Goal: Find specific page/section: Find specific page/section

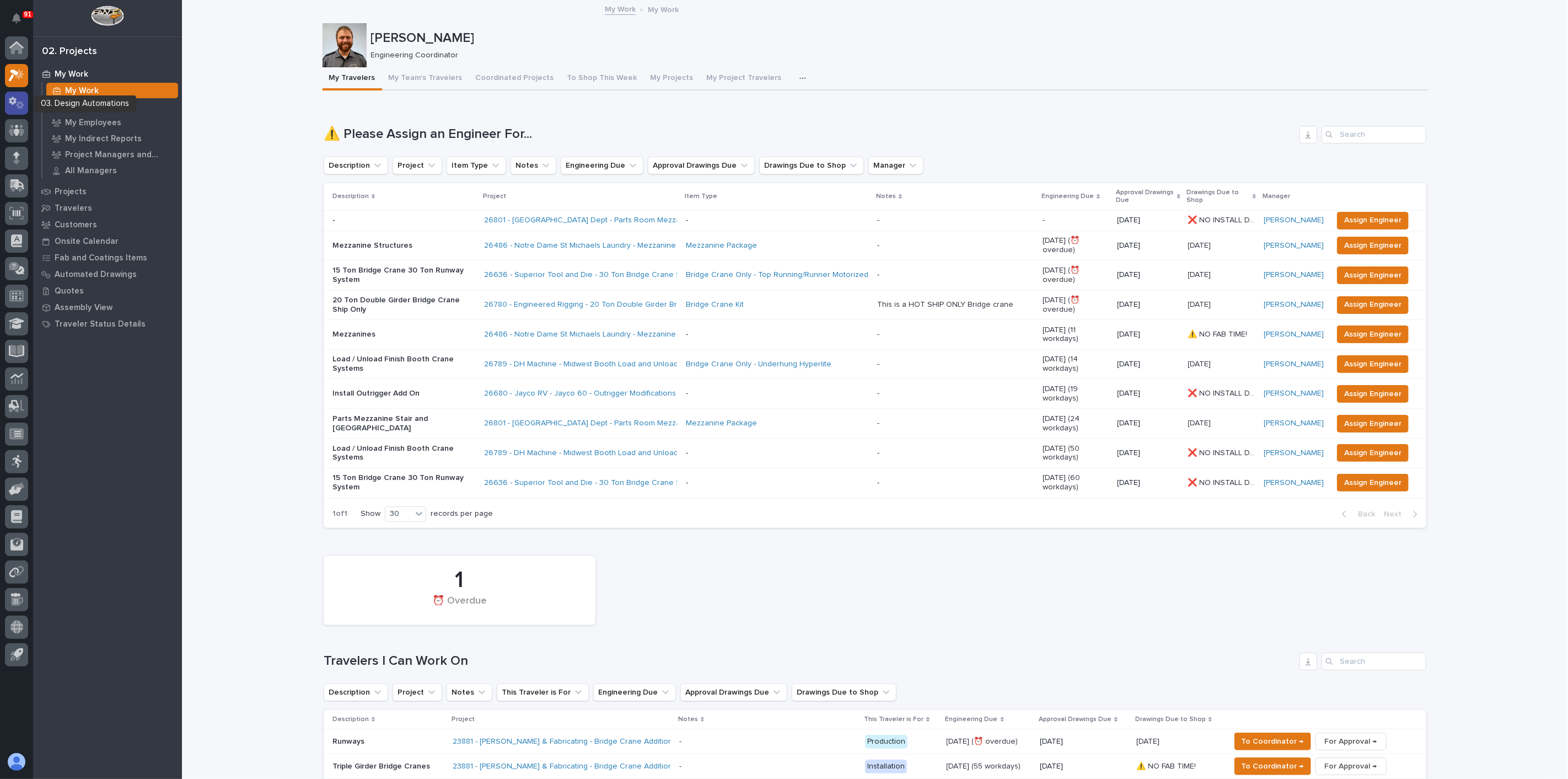
click at [12, 106] on icon at bounding box center [16, 103] width 16 height 13
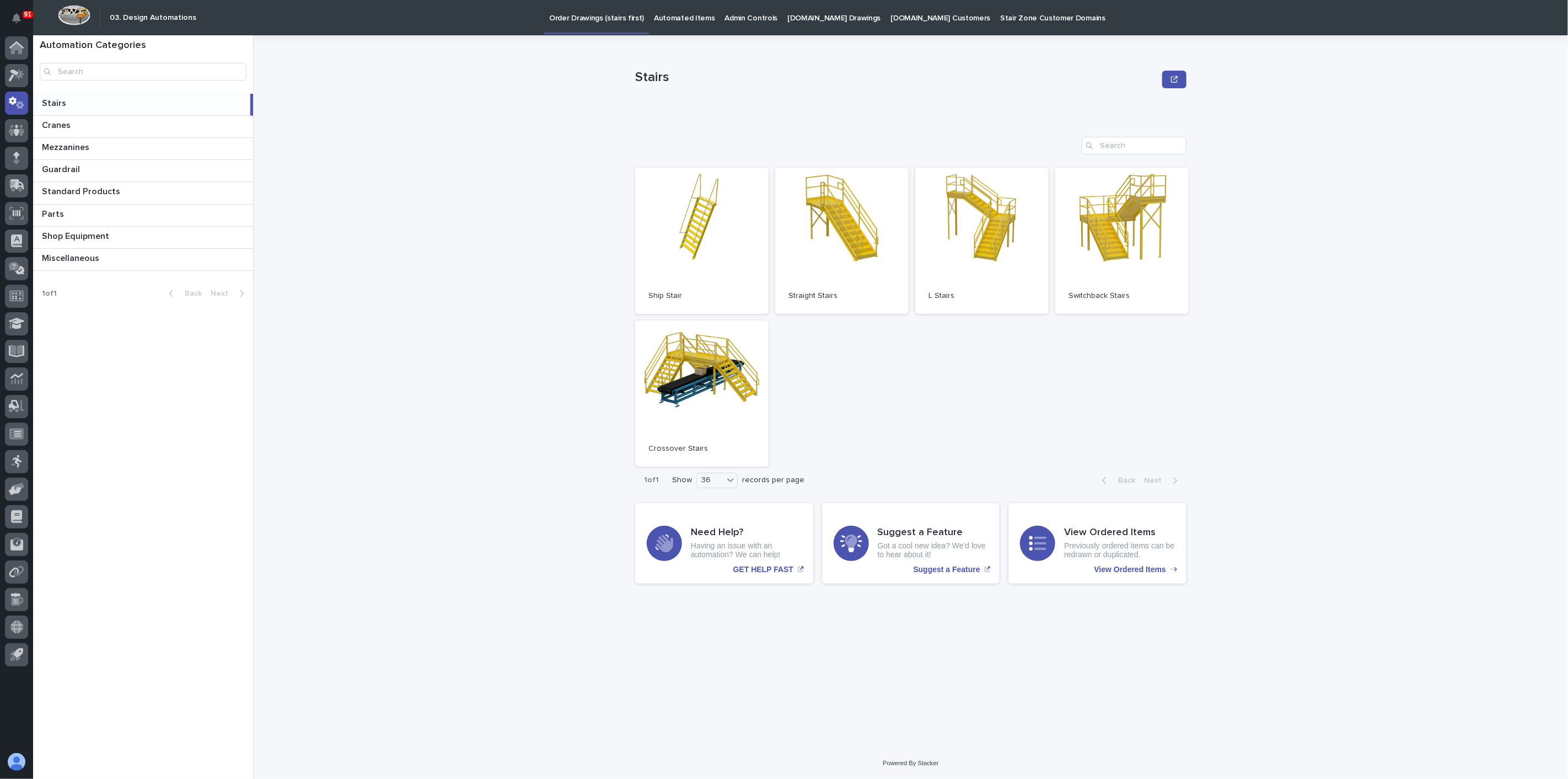
click at [690, 15] on p "Automated Items" at bounding box center [684, 12] width 61 height 23
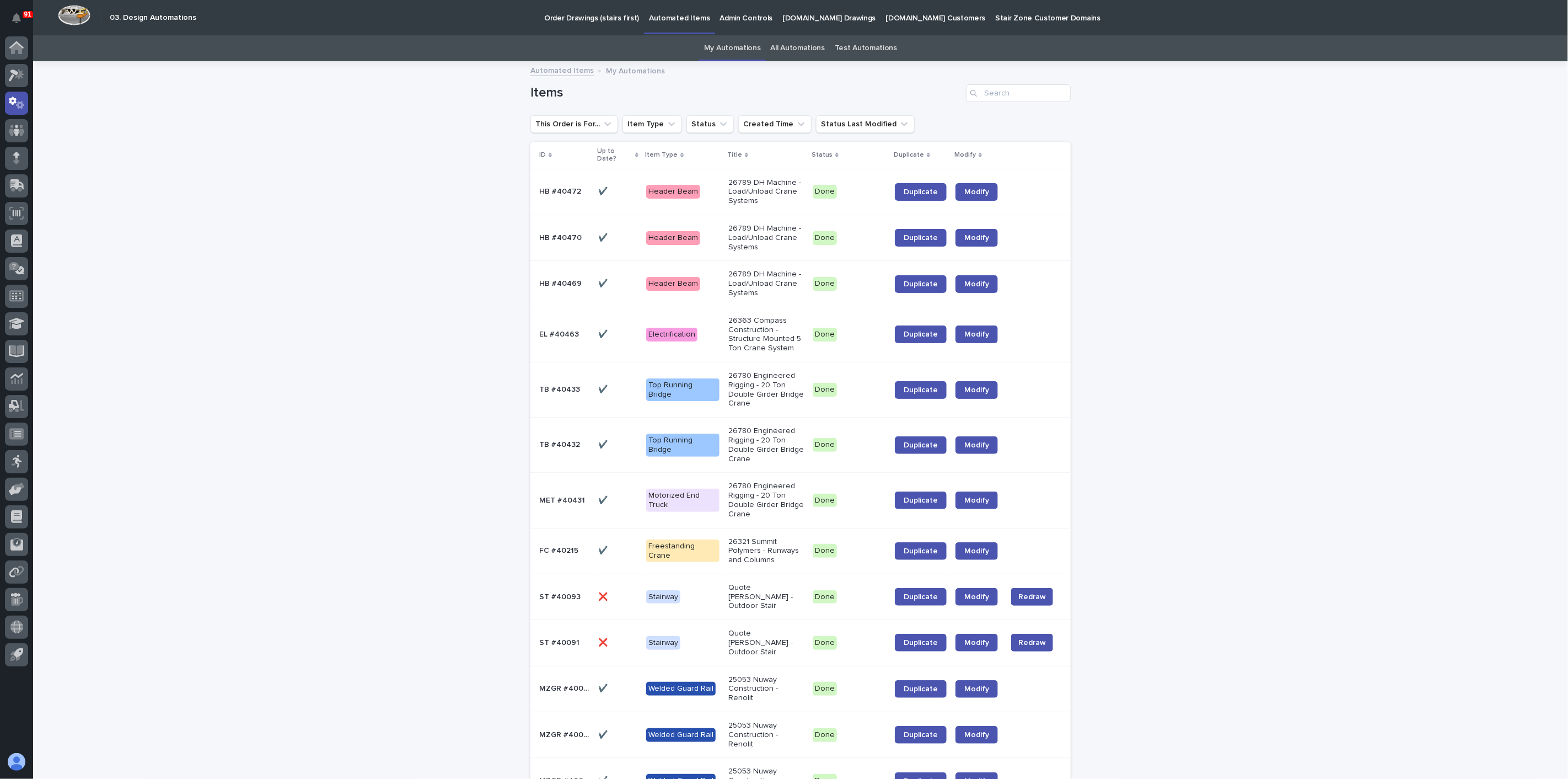
click at [735, 47] on link "My Automations" at bounding box center [732, 48] width 57 height 26
click at [602, 124] on icon "This Order is For..." at bounding box center [607, 124] width 11 height 11
type input "9"
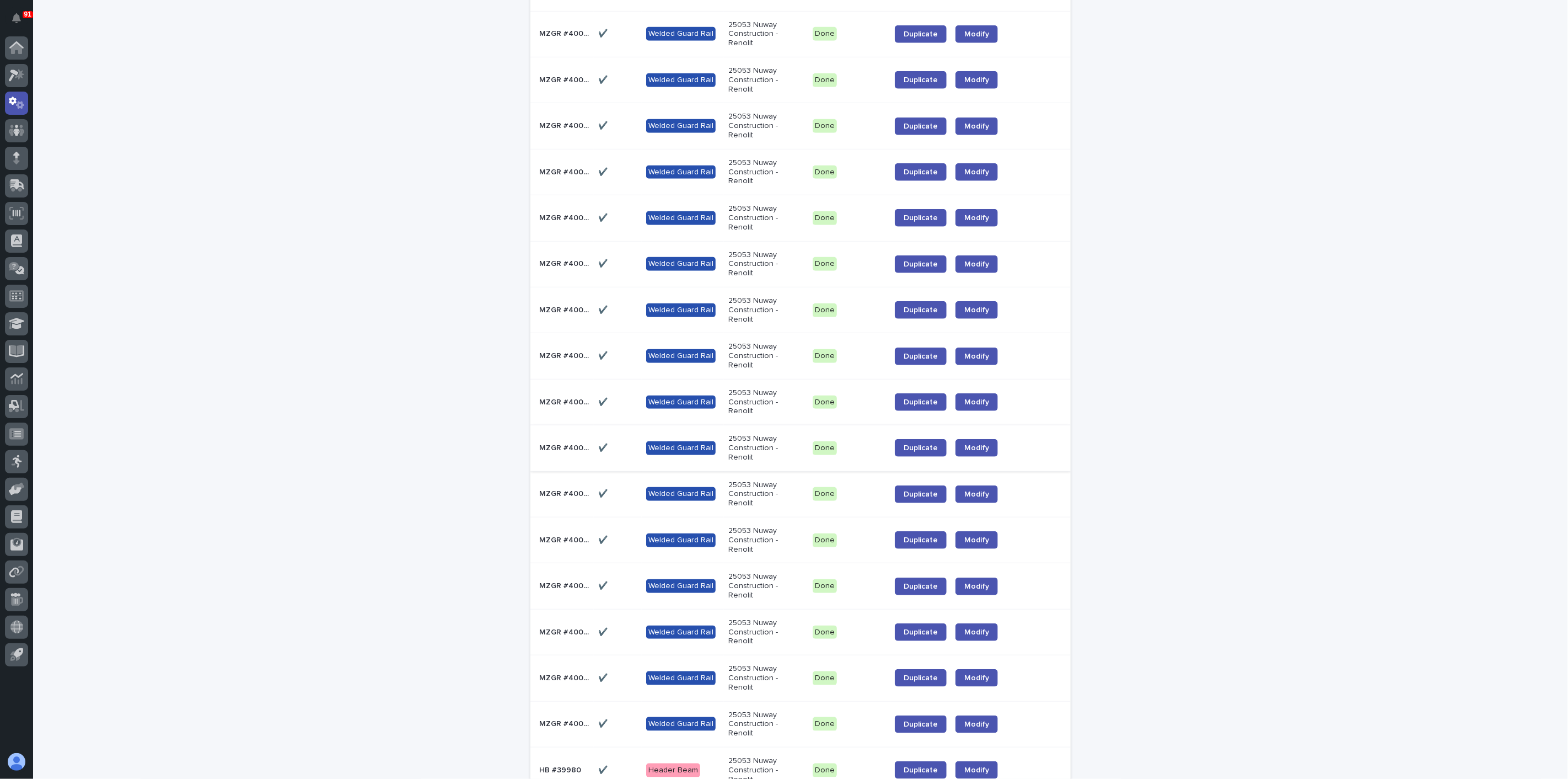
scroll to position [728, 0]
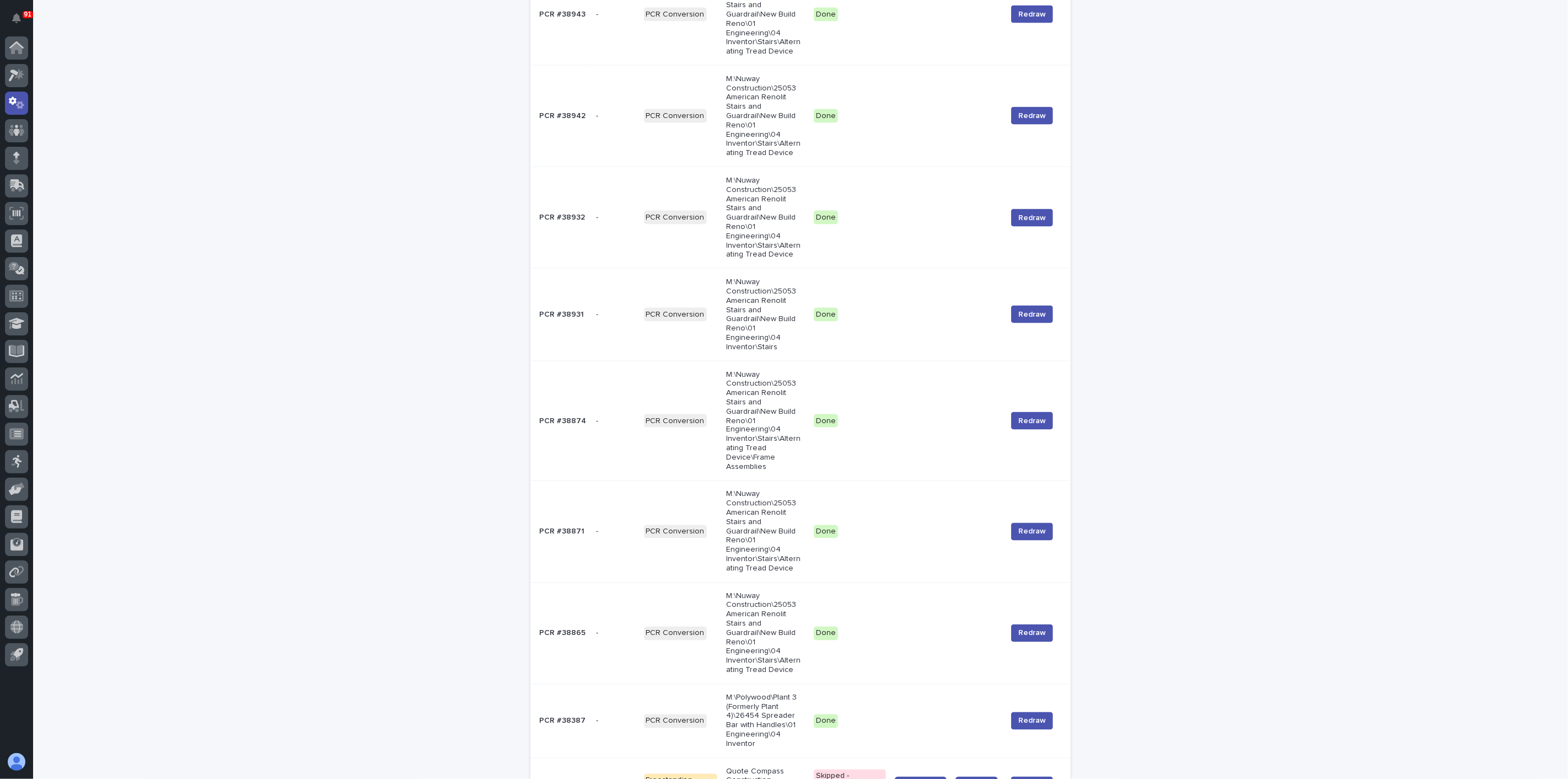
scroll to position [1364, 0]
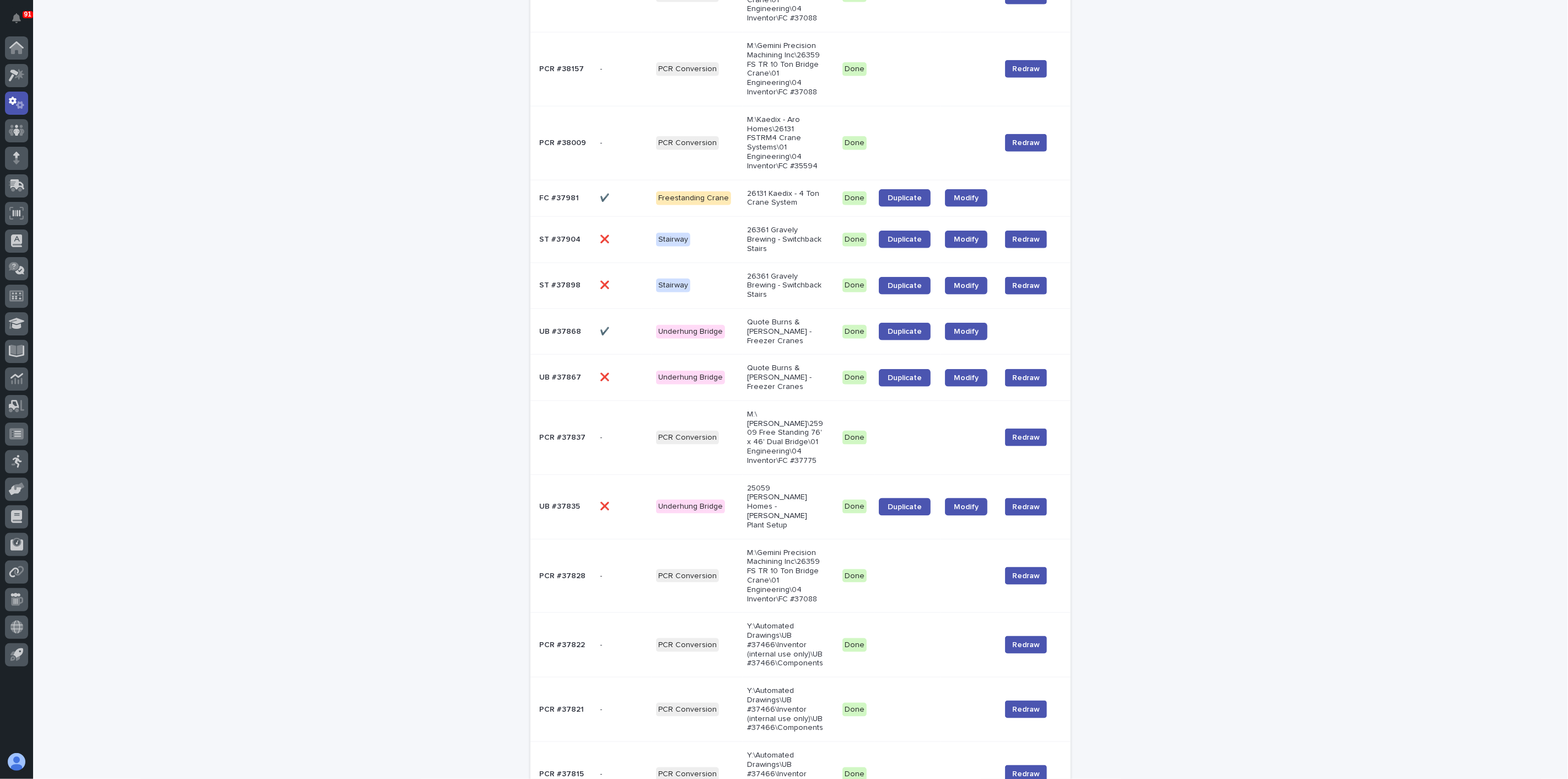
scroll to position [937, 0]
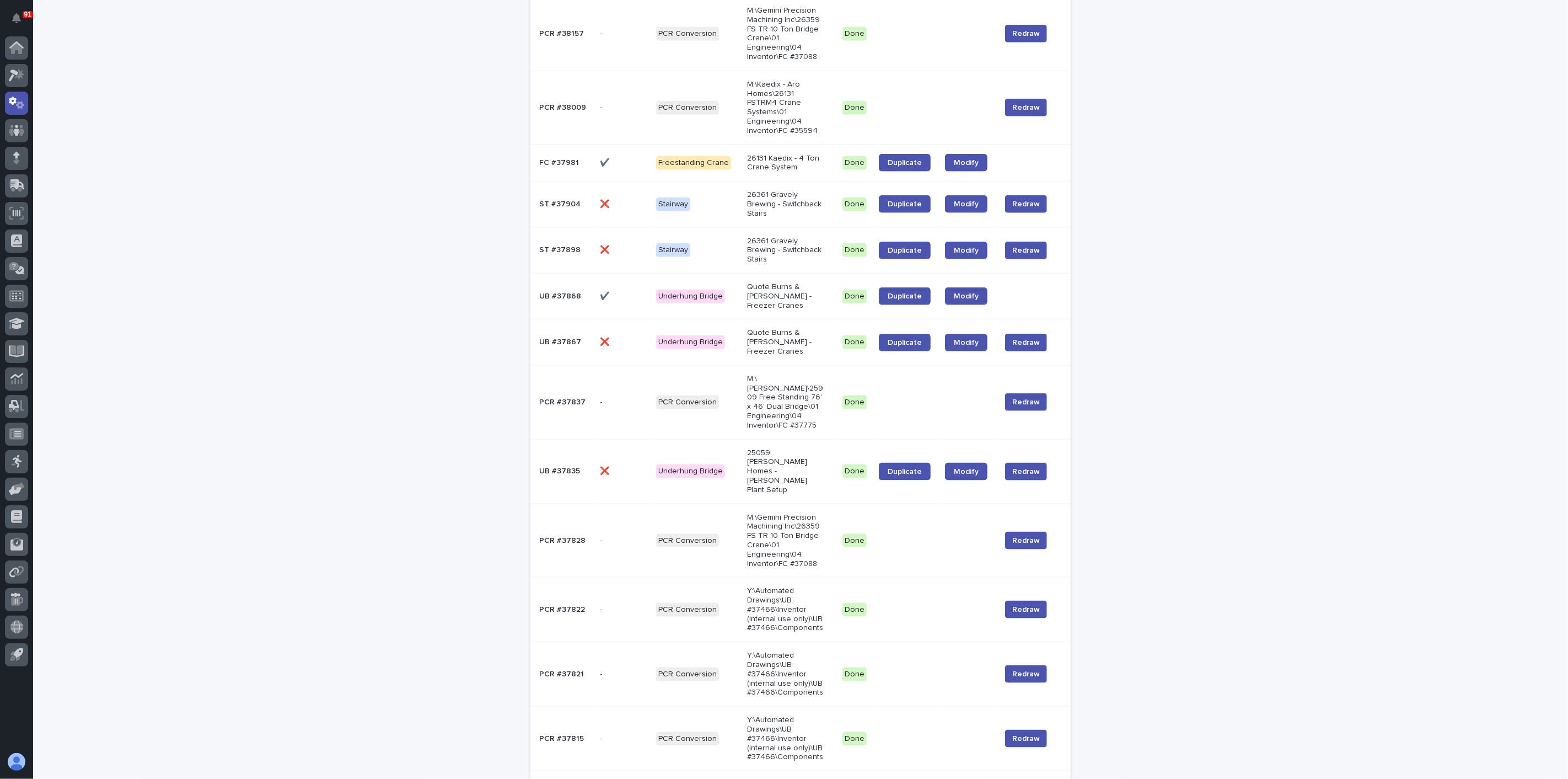
click at [1039, 778] on span "Next" at bounding box center [1040, 787] width 24 height 8
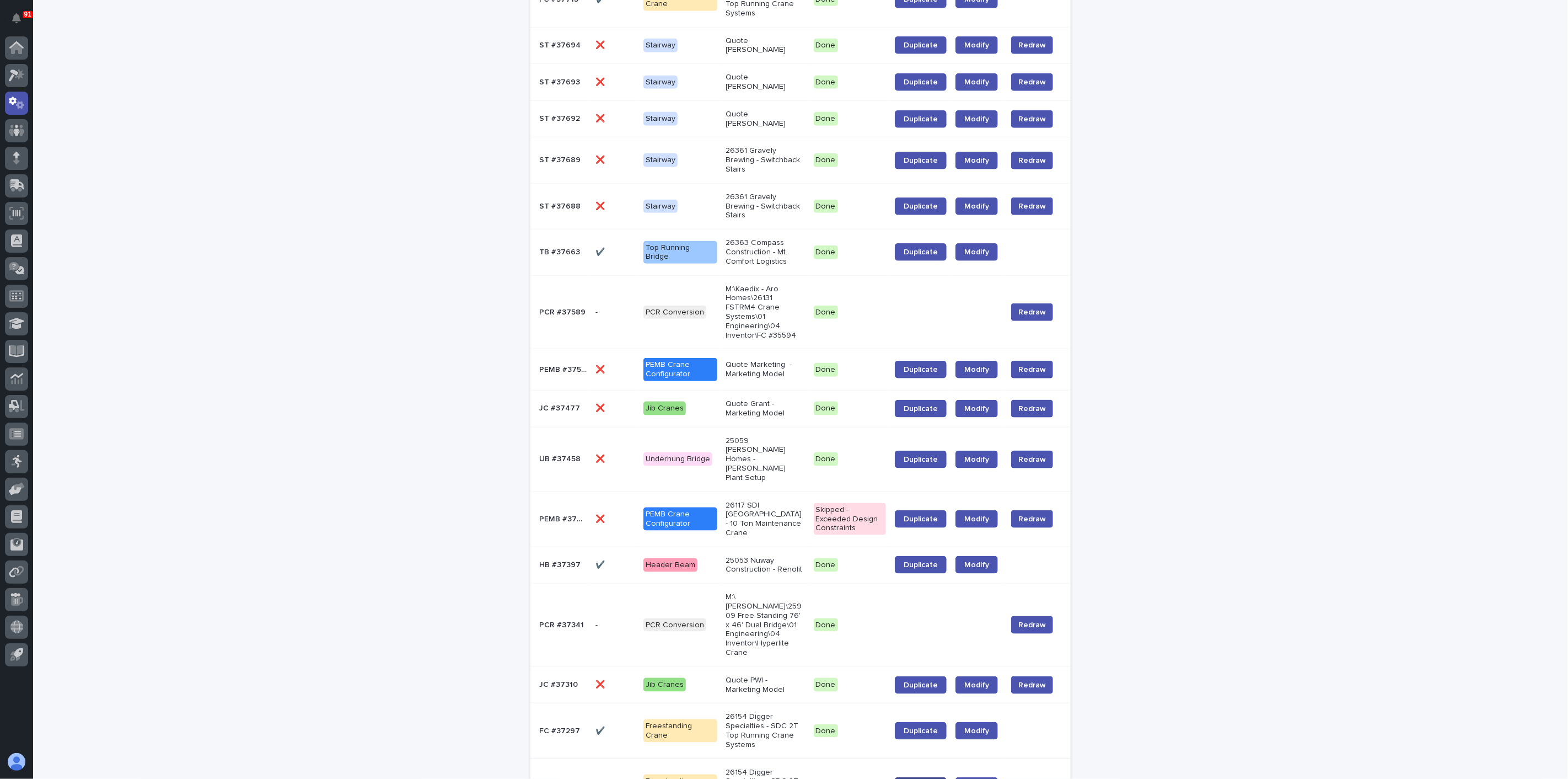
scroll to position [969, 0]
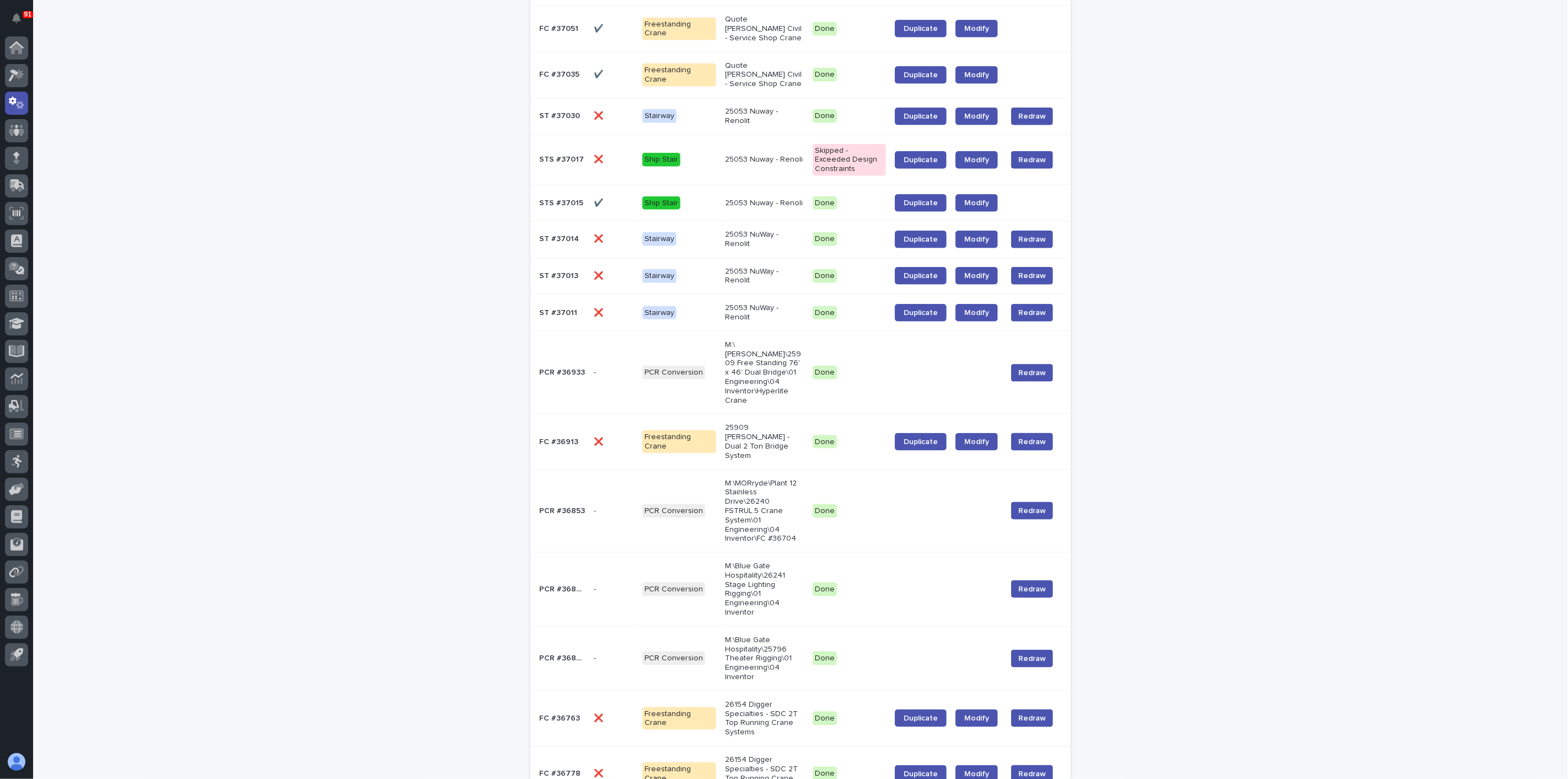
scroll to position [965, 0]
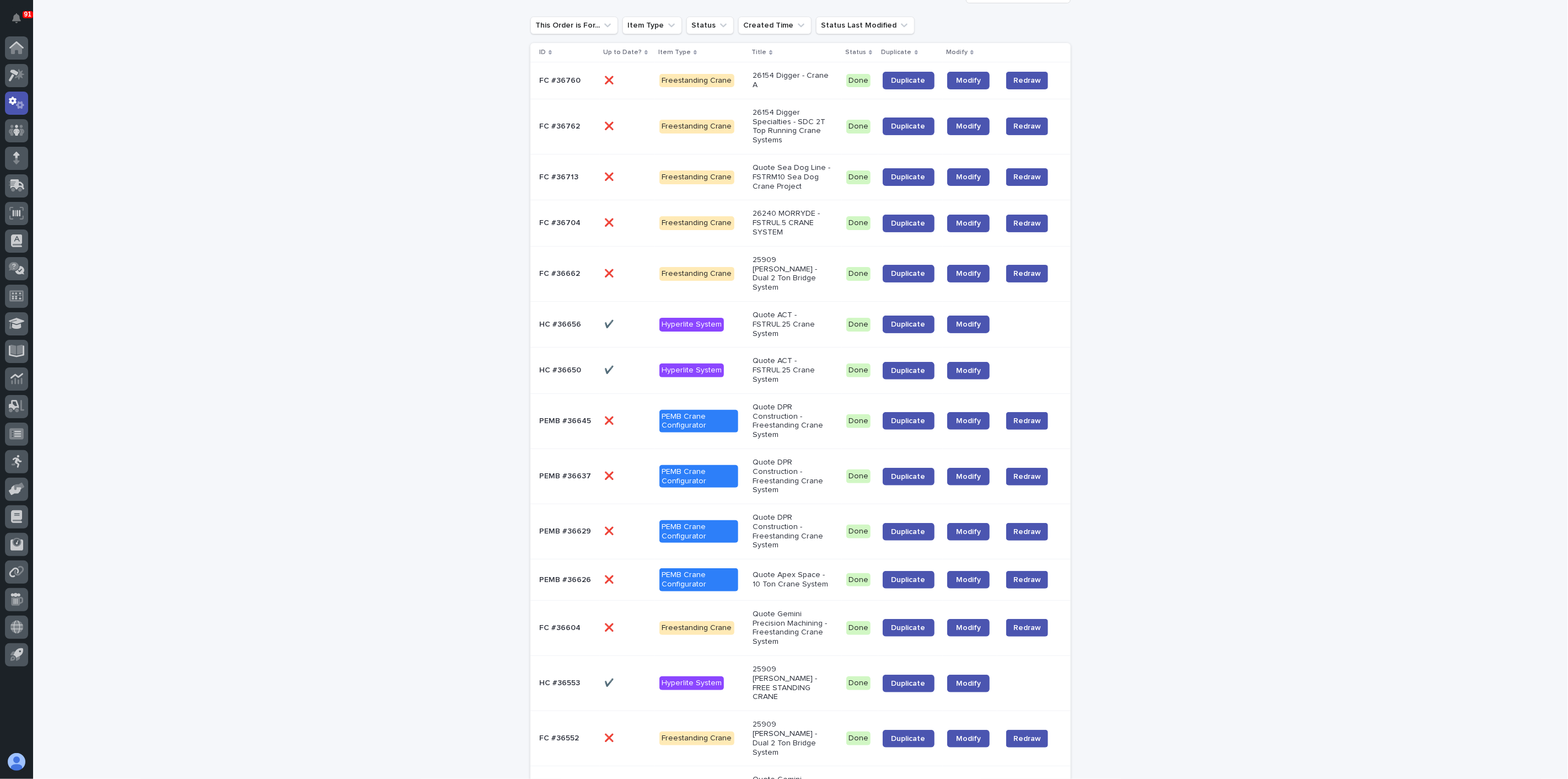
scroll to position [1, 0]
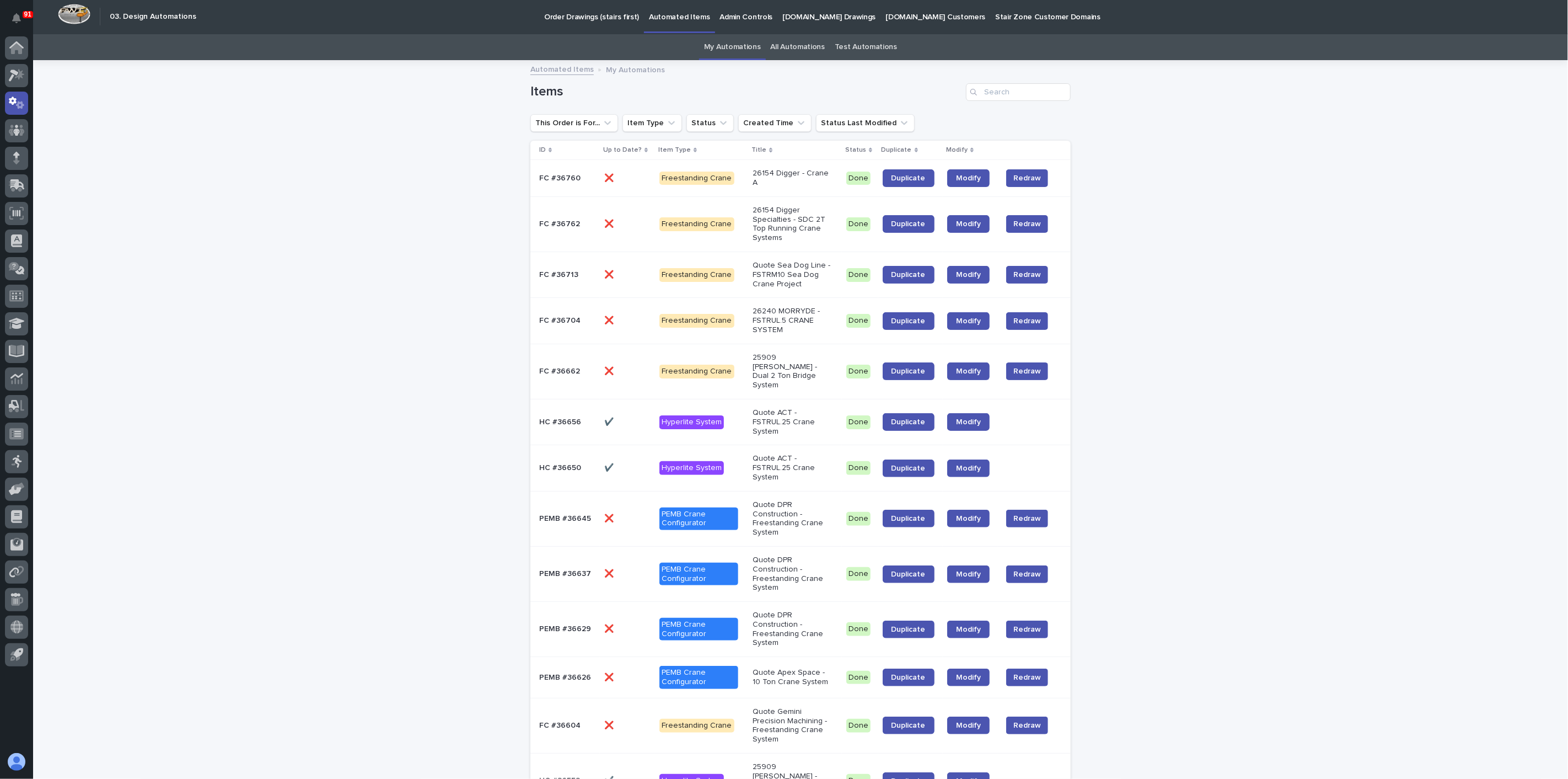
drag, startPoint x: 732, startPoint y: 501, endPoint x: 479, endPoint y: 300, distance: 323.1
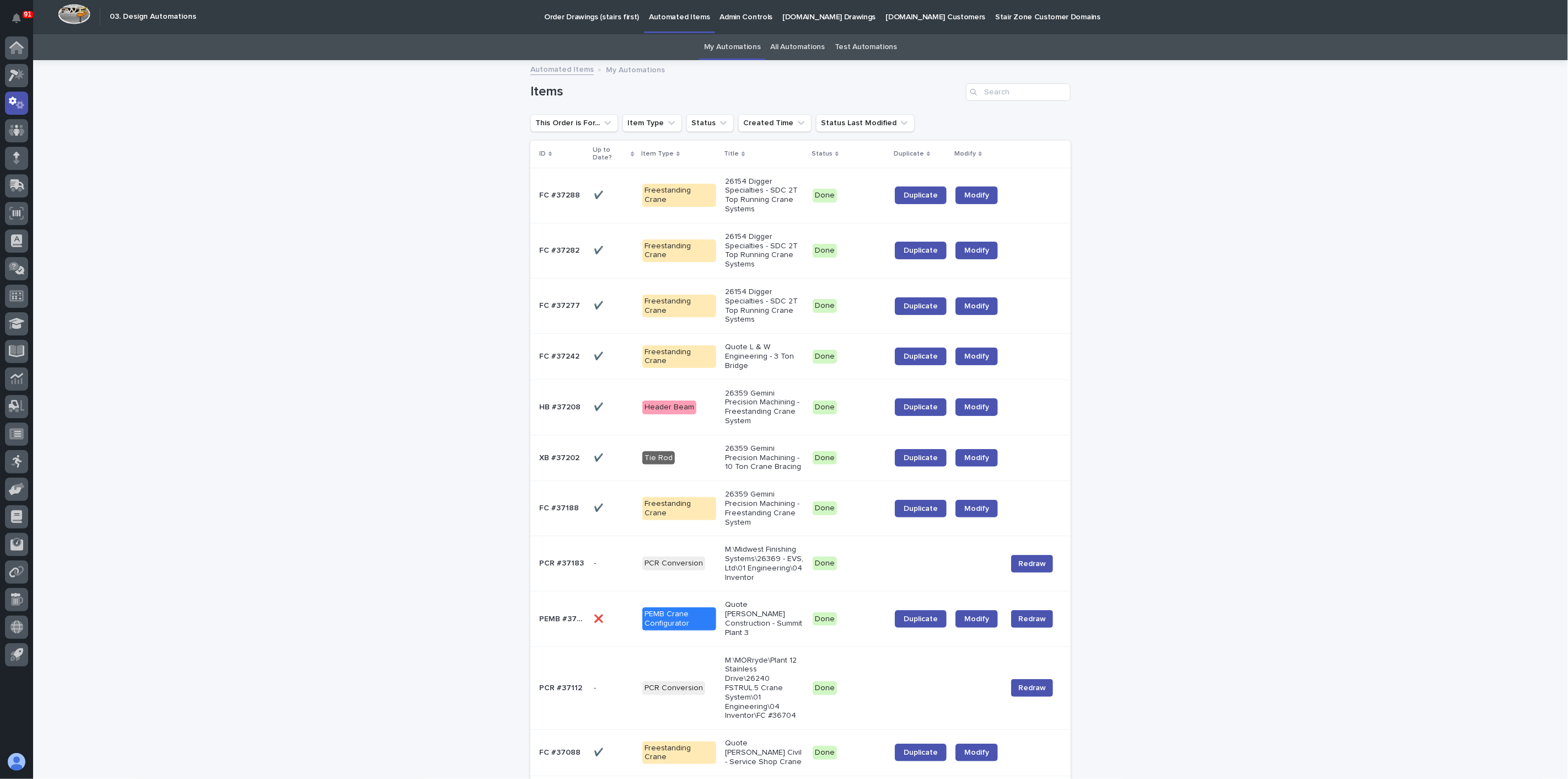
click at [569, 13] on p "Order Drawings (stairs first)" at bounding box center [592, 10] width 95 height 23
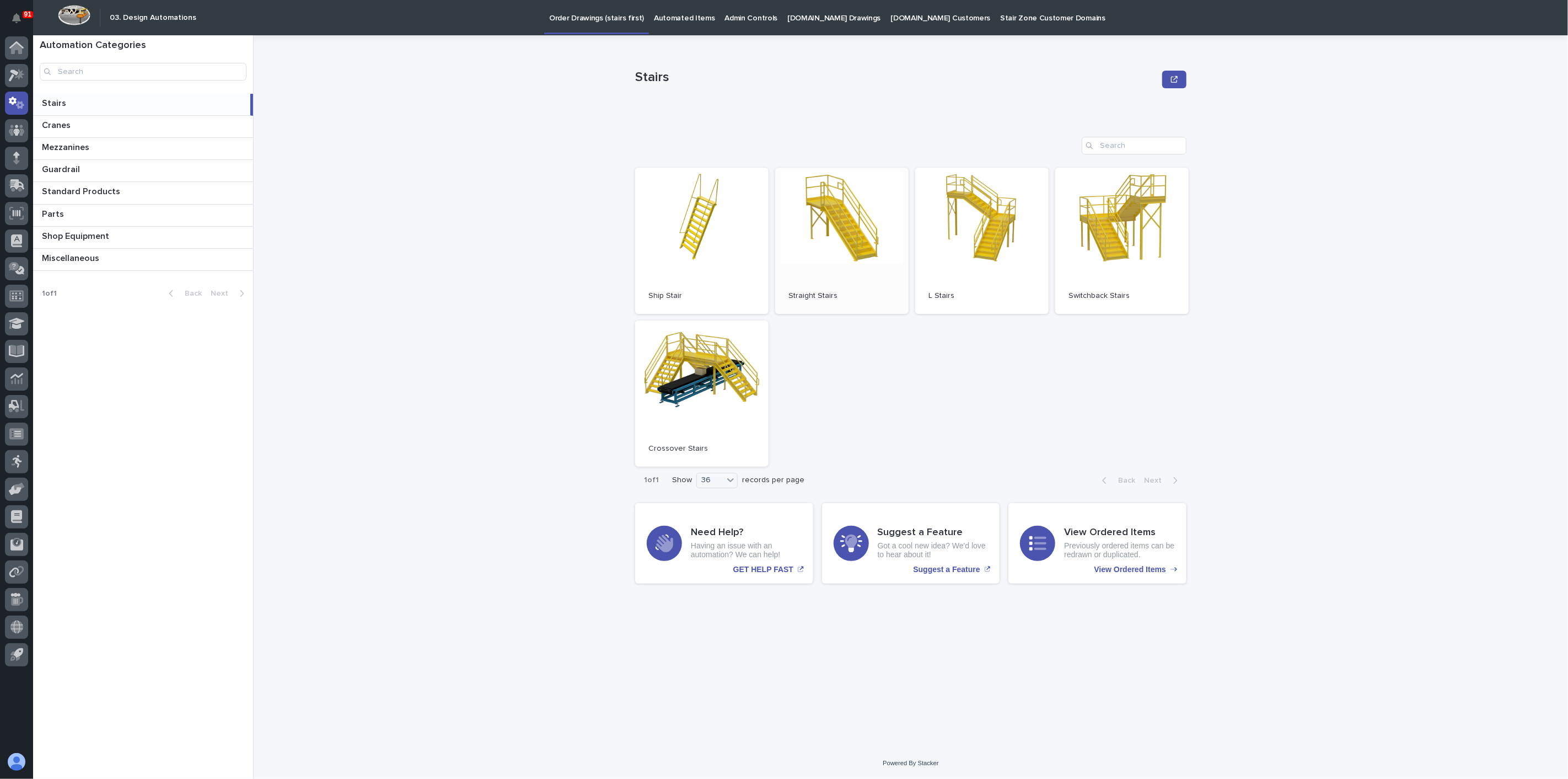
click at [808, 251] on link "Open" at bounding box center [842, 241] width 133 height 146
click at [654, 19] on p "Automated Items" at bounding box center [684, 12] width 61 height 23
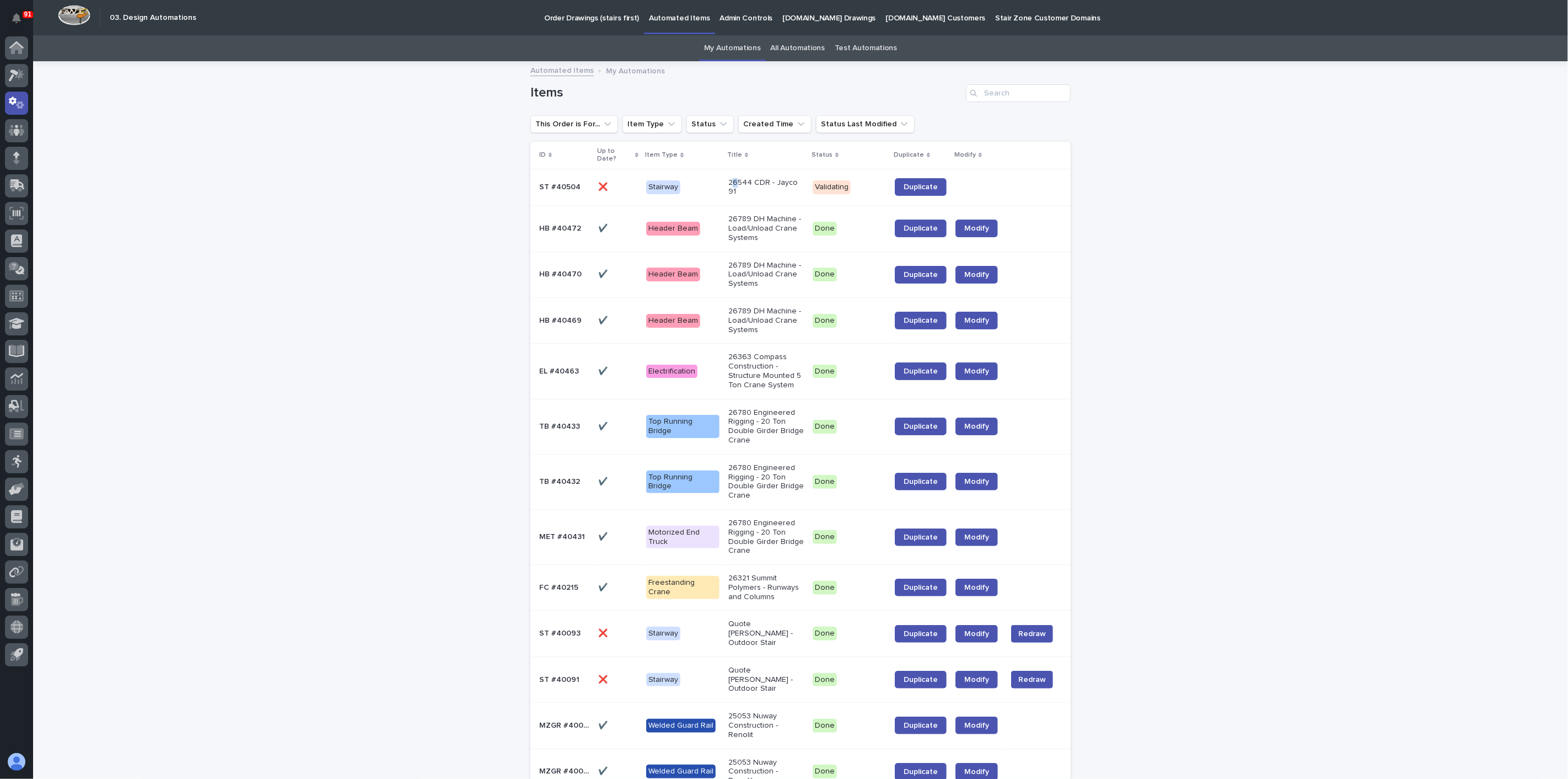
click at [729, 186] on p "26544 CDR - Jayco 91" at bounding box center [766, 188] width 75 height 19
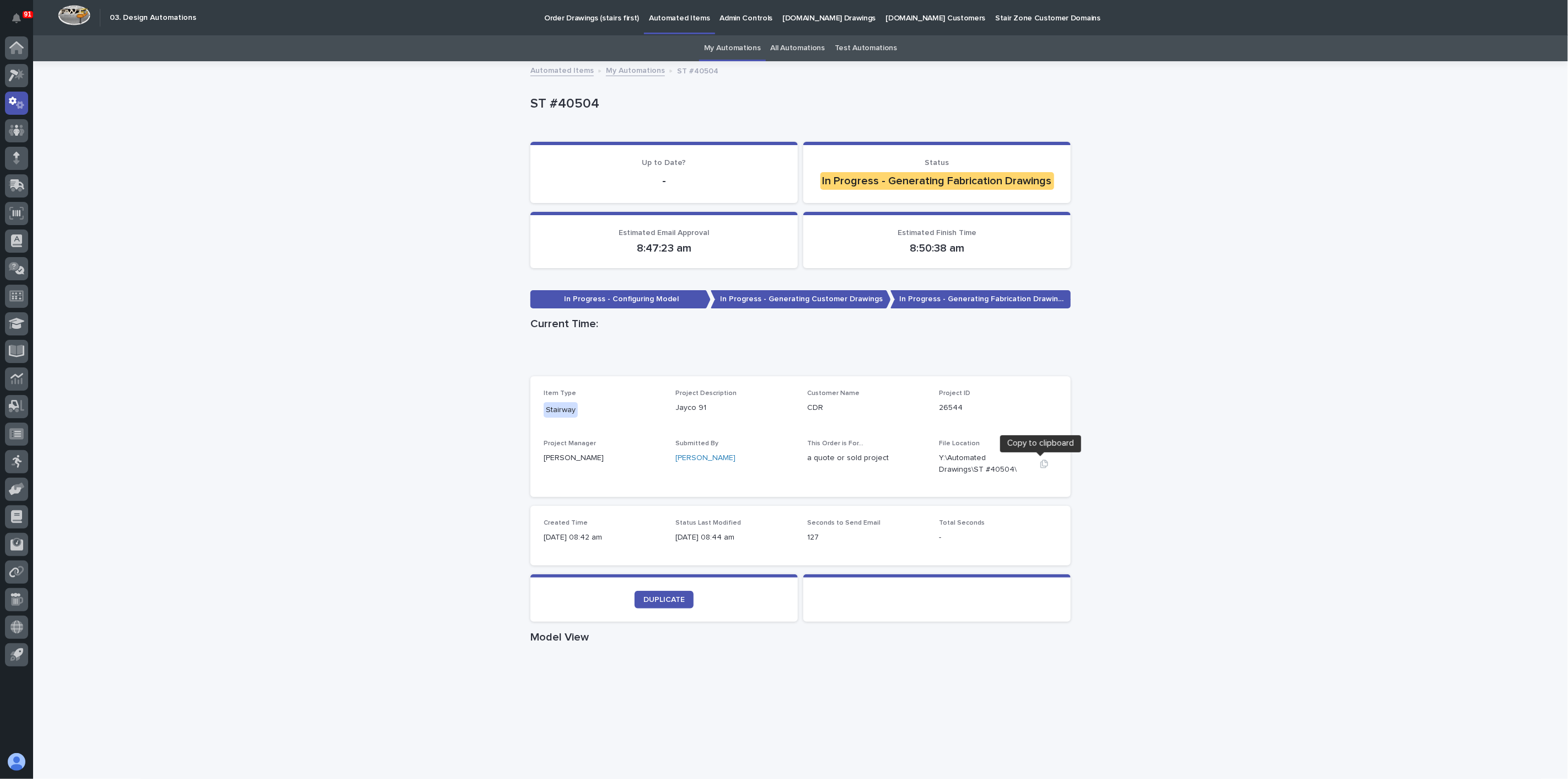
drag, startPoint x: 1041, startPoint y: 466, endPoint x: 968, endPoint y: 487, distance: 76.0
click at [1041, 466] on icon "button" at bounding box center [1044, 464] width 8 height 9
